Goal: Navigation & Orientation: Go to known website

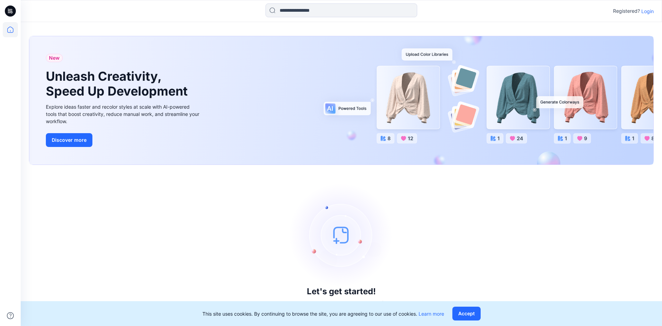
click at [647, 10] on p "Login" at bounding box center [647, 11] width 12 height 7
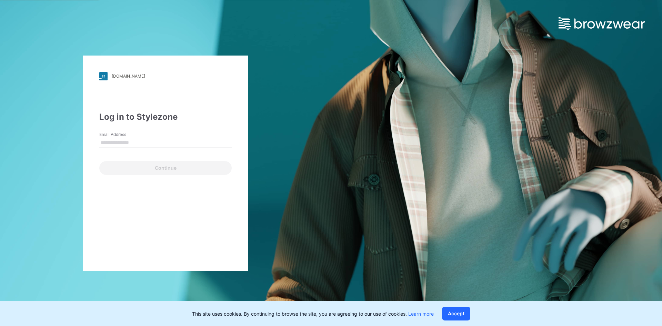
click at [148, 141] on input "Email Address" at bounding box center [165, 143] width 132 height 10
type input "**********"
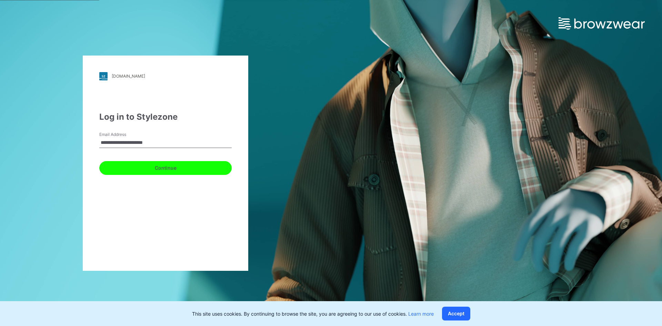
drag, startPoint x: 149, startPoint y: 172, endPoint x: 151, endPoint y: 158, distance: 14.7
click at [150, 170] on button "Continue" at bounding box center [165, 168] width 132 height 14
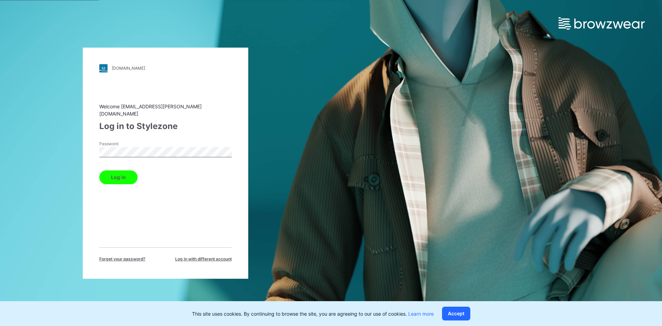
click at [108, 176] on button "Log in" at bounding box center [118, 177] width 38 height 14
